Goal: Navigation & Orientation: Find specific page/section

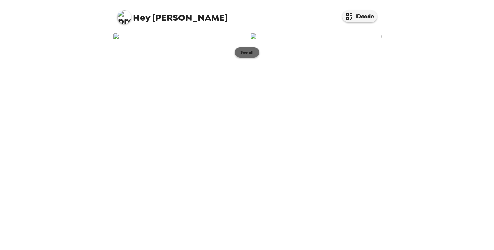
click at [250, 58] on button "See all" at bounding box center [247, 52] width 24 height 10
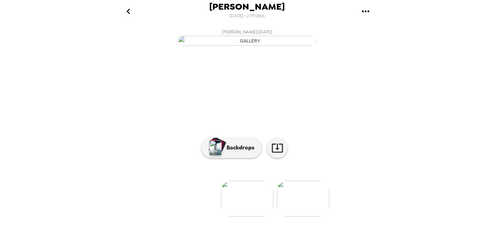
scroll to position [48, 0]
click at [295, 217] on img at bounding box center [303, 199] width 52 height 36
click at [242, 152] on p "Backdrops" at bounding box center [238, 148] width 31 height 8
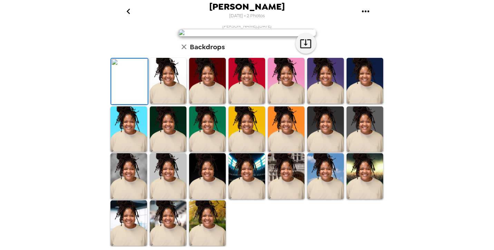
scroll to position [130, 0]
click at [283, 152] on img at bounding box center [286, 130] width 37 height 46
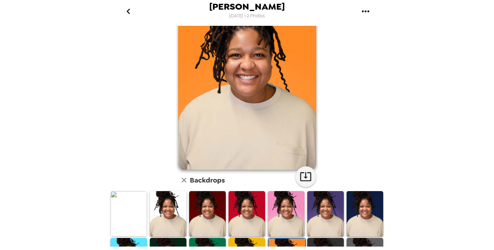
scroll to position [71, 0]
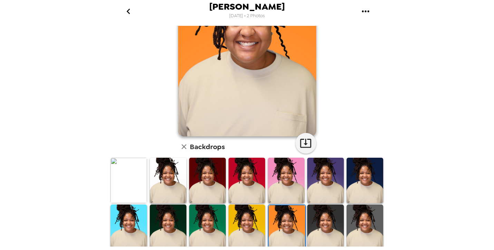
click at [180, 219] on img at bounding box center [168, 228] width 37 height 46
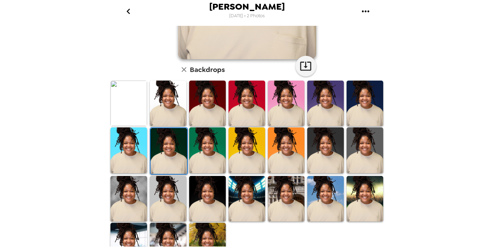
scroll to position [152, 0]
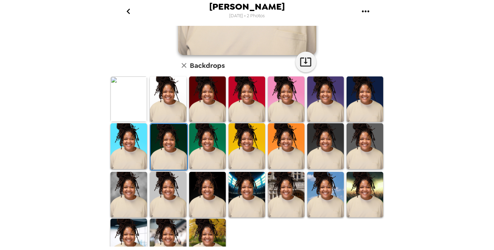
click at [156, 81] on img at bounding box center [168, 100] width 37 height 46
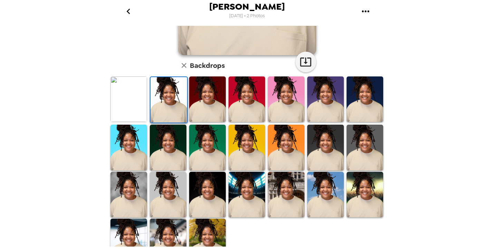
click at [162, 99] on img at bounding box center [168, 100] width 37 height 46
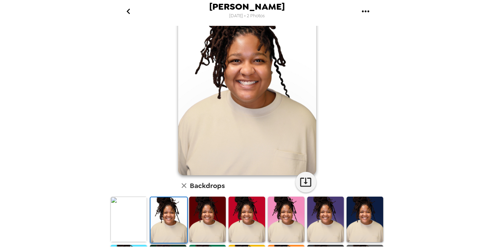
scroll to position [167, 0]
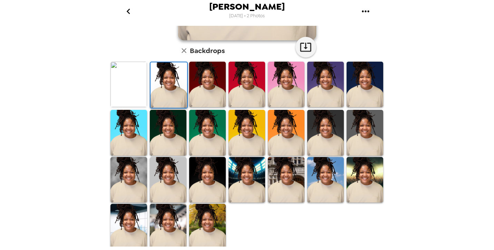
click at [206, 172] on img at bounding box center [207, 180] width 37 height 46
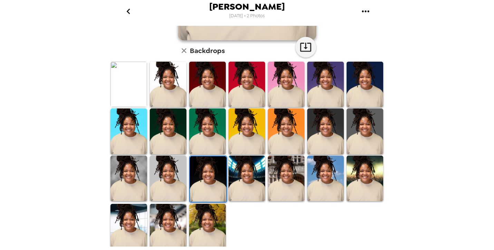
click at [125, 90] on img at bounding box center [128, 85] width 37 height 46
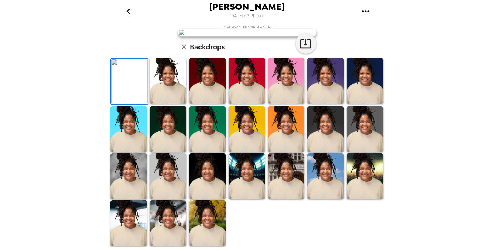
scroll to position [83, 0]
click at [282, 152] on img at bounding box center [286, 130] width 37 height 46
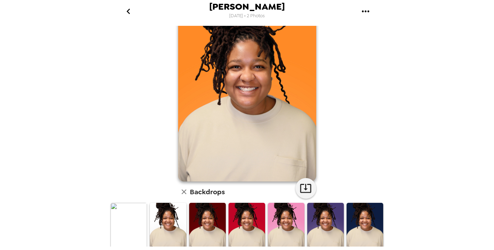
scroll to position [55, 0]
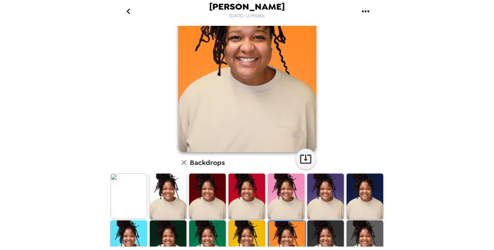
click at [241, 234] on img at bounding box center [246, 244] width 37 height 46
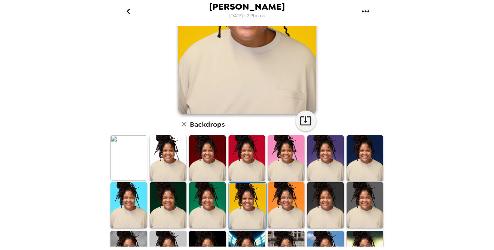
scroll to position [135, 0]
